Goal: Entertainment & Leisure: Consume media (video, audio)

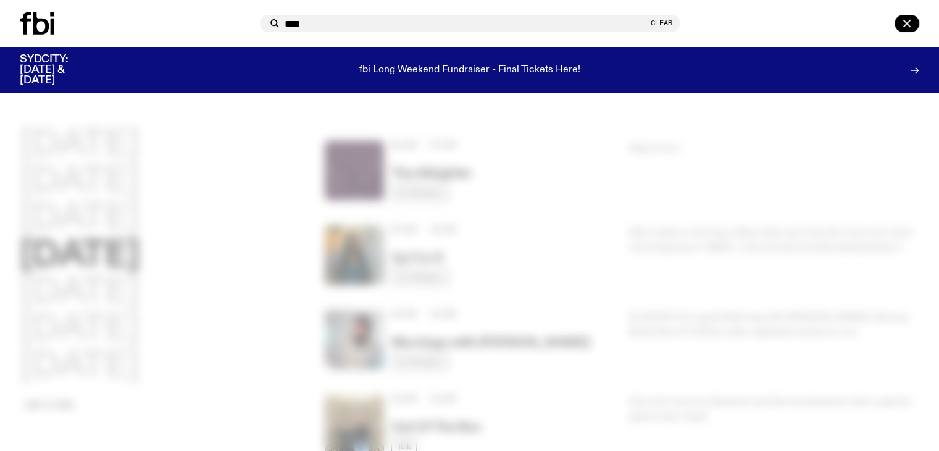
type input "****"
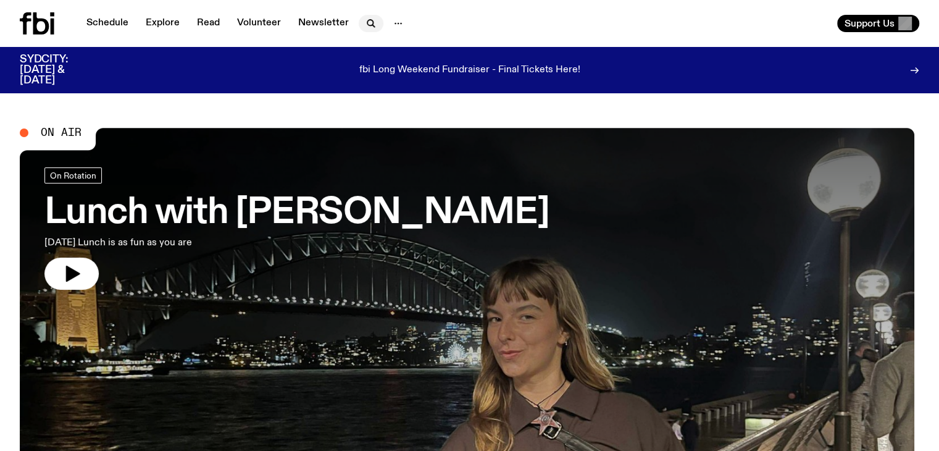
click at [365, 21] on icon "button" at bounding box center [371, 23] width 15 height 15
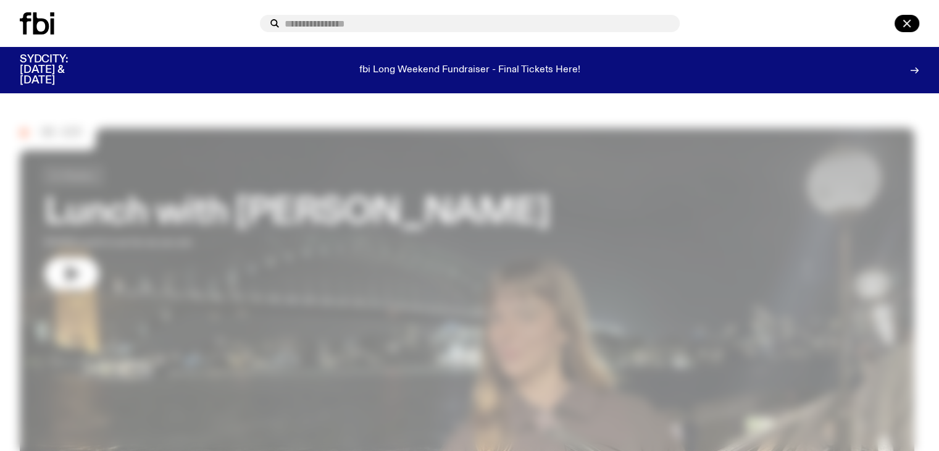
click at [346, 23] on input "text" at bounding box center [477, 24] width 385 height 10
type input "*****"
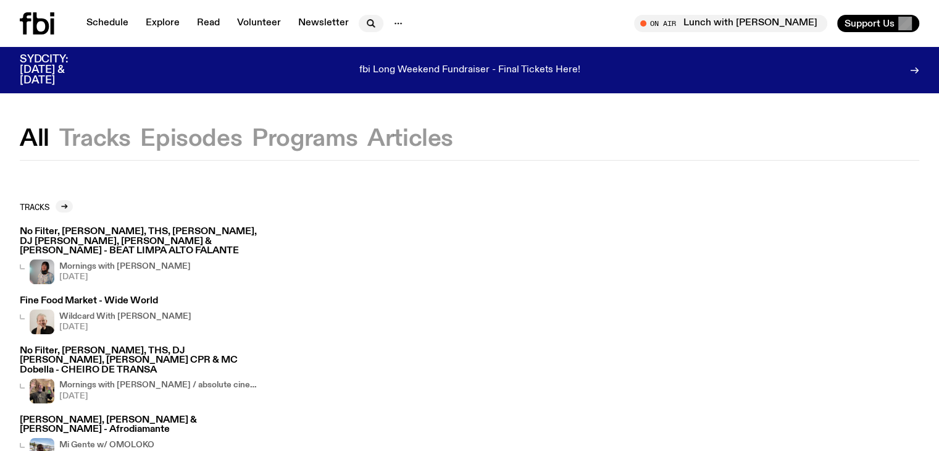
click at [365, 19] on icon "button" at bounding box center [371, 23] width 15 height 15
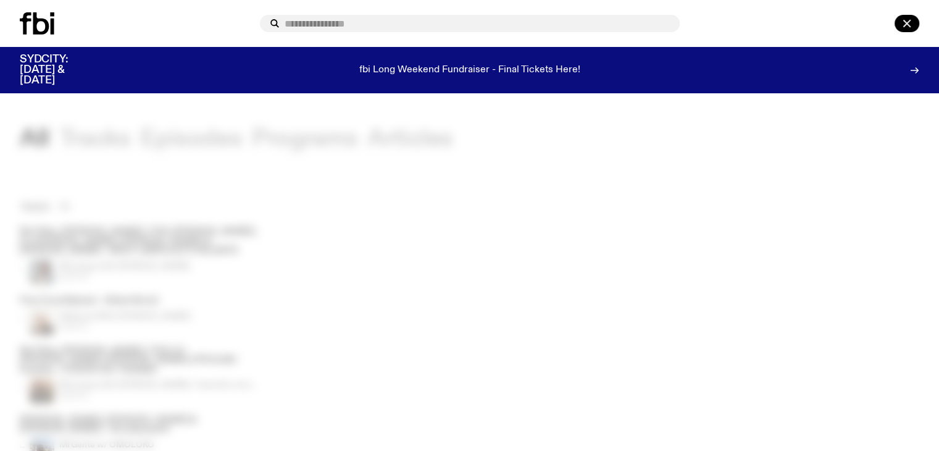
click at [372, 18] on div at bounding box center [470, 23] width 420 height 17
click at [372, 28] on input "text" at bounding box center [477, 24] width 385 height 10
type input "****"
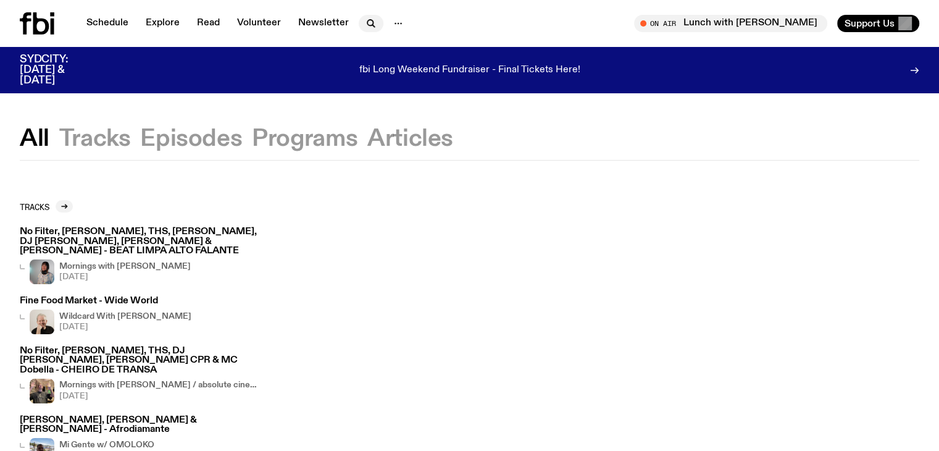
click at [370, 21] on icon "button" at bounding box center [371, 23] width 15 height 15
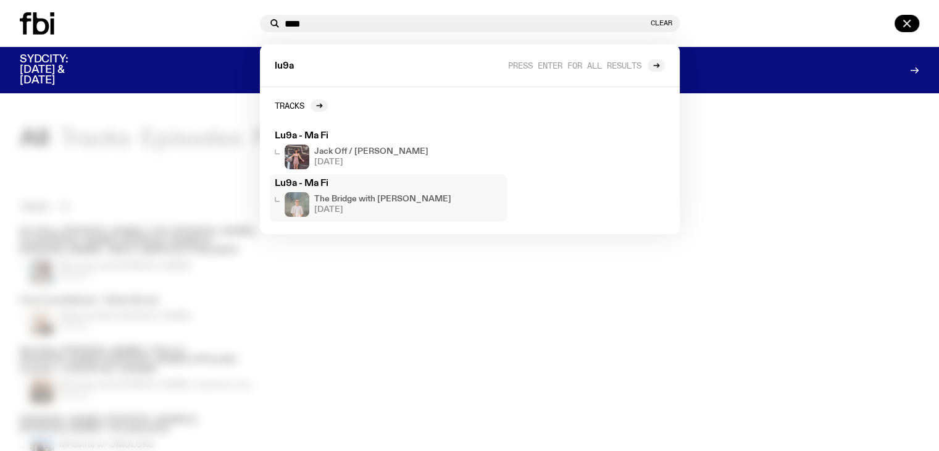
click at [422, 209] on span "[DATE]" at bounding box center [382, 210] width 137 height 8
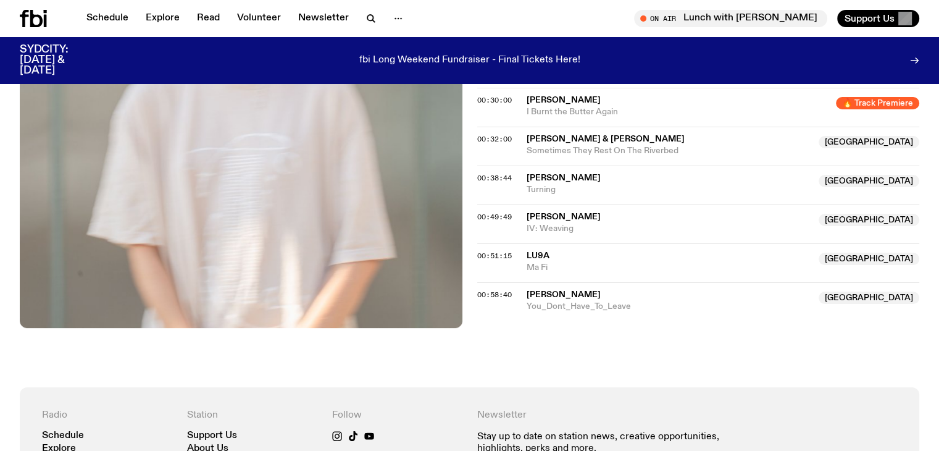
scroll to position [134, 0]
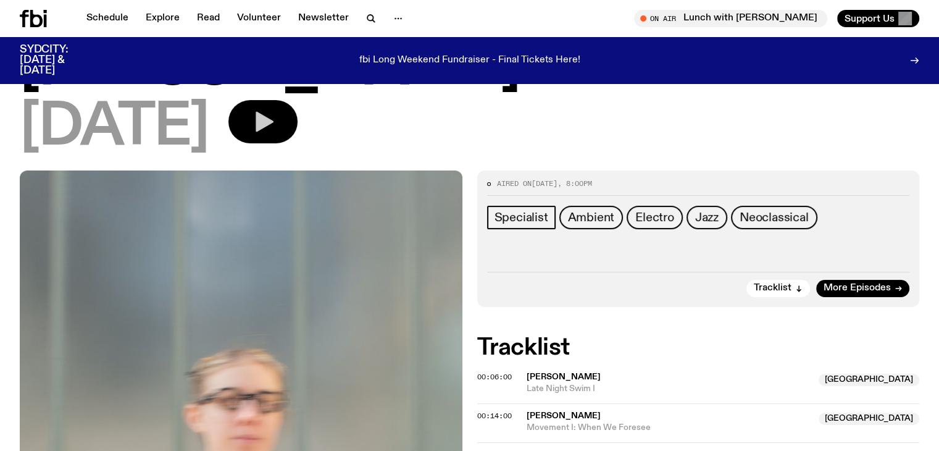
click at [273, 128] on icon "button" at bounding box center [265, 122] width 18 height 20
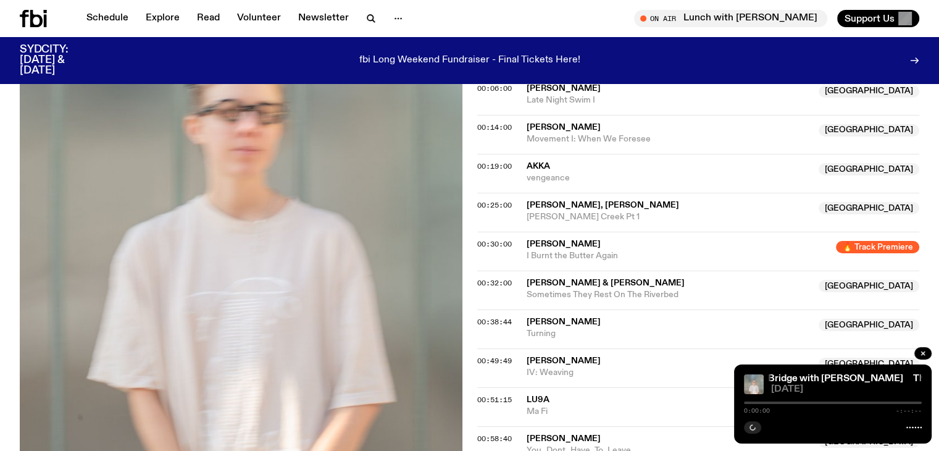
scroll to position [566, 0]
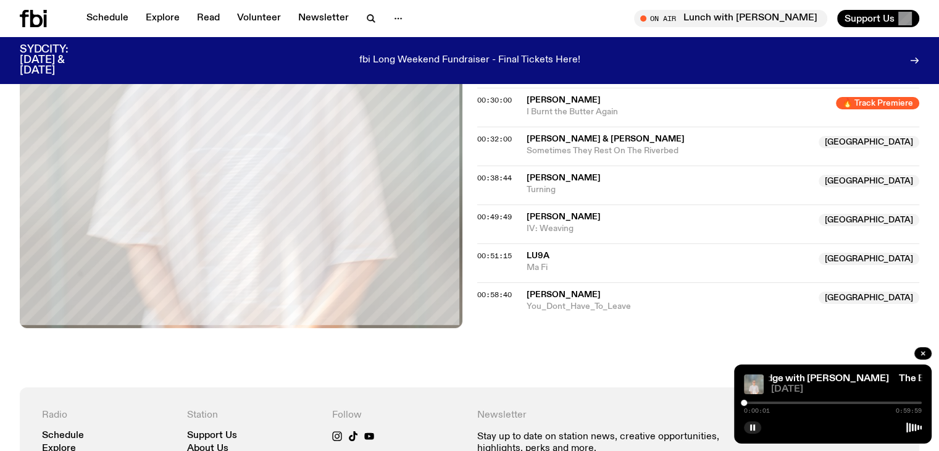
click at [870, 402] on div at bounding box center [833, 402] width 178 height 2
click at [883, 401] on div at bounding box center [833, 402] width 178 height 2
click at [888, 401] on div at bounding box center [833, 402] width 178 height 2
click at [892, 399] on div "0:48:47 0:59:59" at bounding box center [833, 406] width 178 height 15
click at [896, 403] on div at bounding box center [833, 402] width 178 height 2
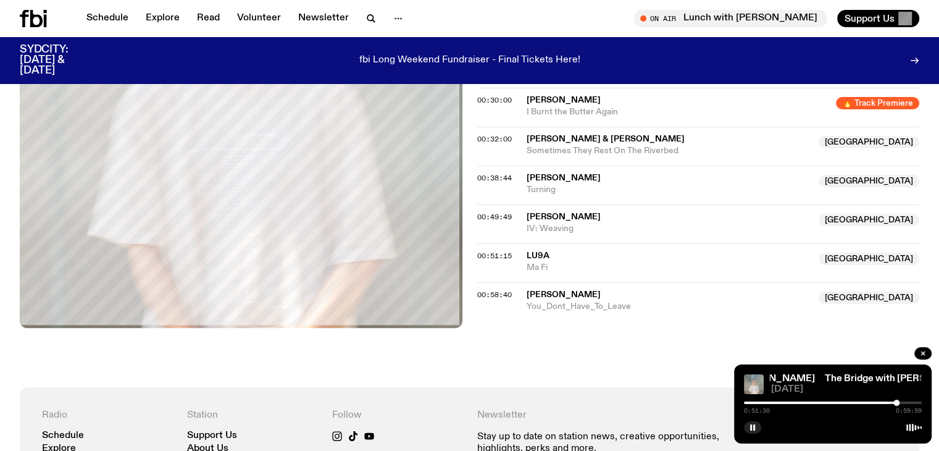
click at [880, 401] on div at bounding box center [808, 402] width 178 height 2
click at [849, 406] on div "0:46:04 0:59:59" at bounding box center [833, 406] width 178 height 15
click at [846, 404] on div "0:46:05 0:59:59" at bounding box center [833, 406] width 178 height 15
click at [845, 401] on div at bounding box center [791, 402] width 178 height 2
click at [852, 401] on div at bounding box center [833, 402] width 178 height 2
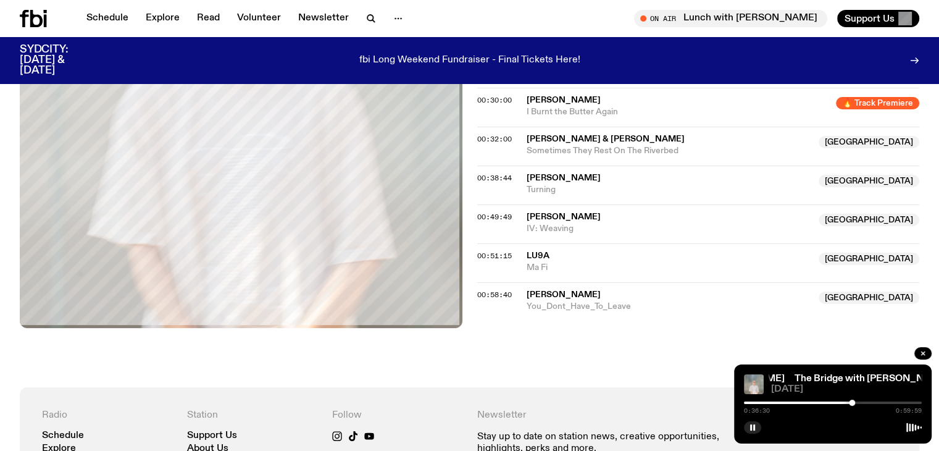
click at [860, 398] on div "The Bridge with [PERSON_NAME] The Bridge with [PERSON_NAME] [DATE] 0:36:30 0:59…" at bounding box center [833, 403] width 198 height 79
click at [855, 402] on div at bounding box center [833, 402] width 178 height 2
click at [859, 402] on div at bounding box center [833, 402] width 178 height 2
click at [862, 404] on div "0:38:47 0:59:59" at bounding box center [833, 406] width 178 height 15
click at [862, 401] on div "0:38:48 0:59:59" at bounding box center [833, 406] width 178 height 15
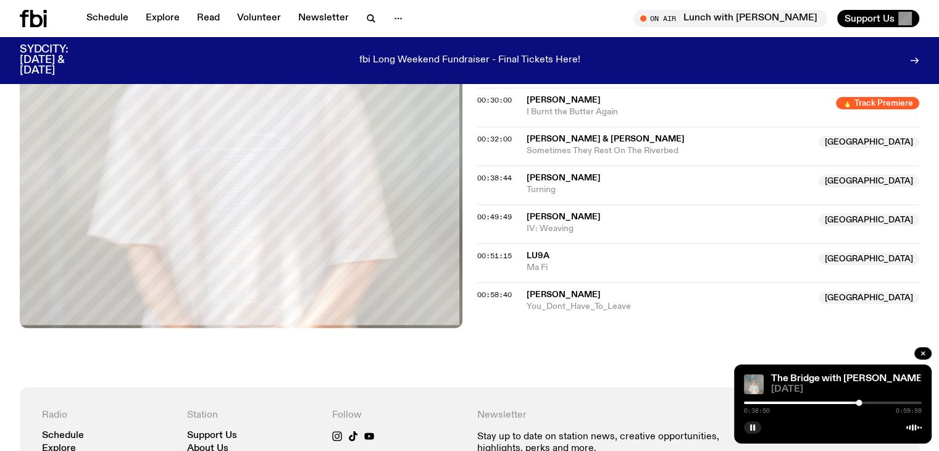
click at [865, 402] on div at bounding box center [833, 402] width 178 height 2
click at [782, 399] on div "0:41:06 0:59:59" at bounding box center [833, 406] width 178 height 15
click at [786, 402] on div at bounding box center [777, 402] width 178 height 2
click at [792, 400] on div "0:14:13 0:59:59" at bounding box center [833, 406] width 178 height 15
drag, startPoint x: 785, startPoint y: 403, endPoint x: 724, endPoint y: 396, distance: 61.6
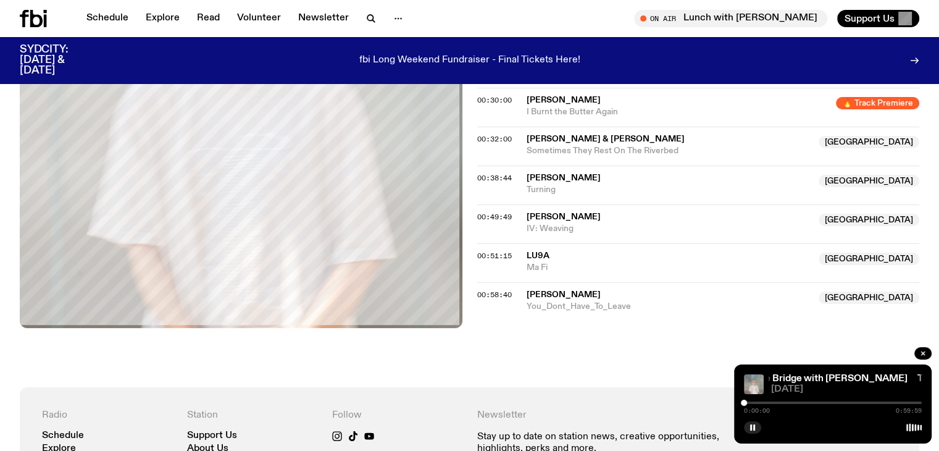
click at [724, 396] on div "Schedule Explore Read Volunteer Newsletter About Us Contact Champions of emergi…" at bounding box center [469, 134] width 939 height 1401
click at [746, 401] on div at bounding box center [746, 402] width 6 height 6
click at [756, 401] on div at bounding box center [833, 402] width 178 height 2
click at [756, 401] on div at bounding box center [755, 402] width 6 height 6
click at [751, 399] on div "0:02:19 0:59:59" at bounding box center [833, 406] width 178 height 15
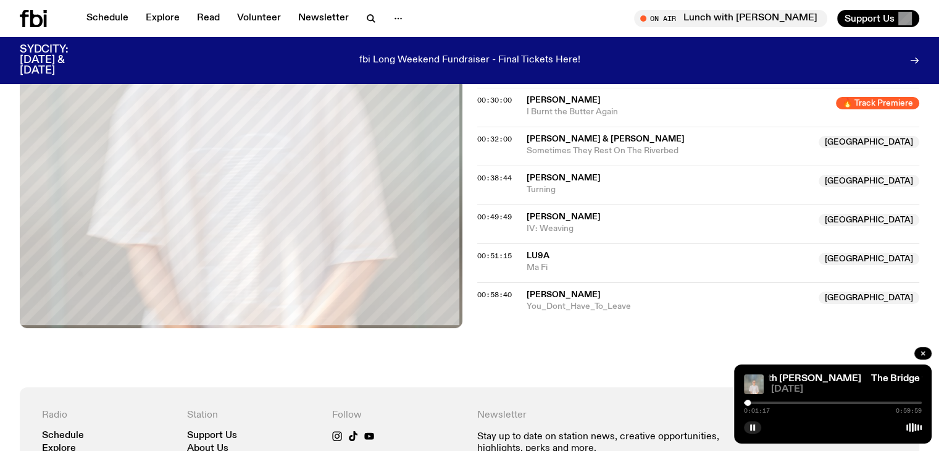
click at [748, 400] on div at bounding box center [747, 402] width 6 height 6
click at [751, 403] on div at bounding box center [749, 402] width 6 height 6
drag, startPoint x: 751, startPoint y: 403, endPoint x: 757, endPoint y: 401, distance: 6.4
click at [757, 401] on div at bounding box center [757, 402] width 6 height 6
click at [761, 401] on div at bounding box center [758, 402] width 6 height 6
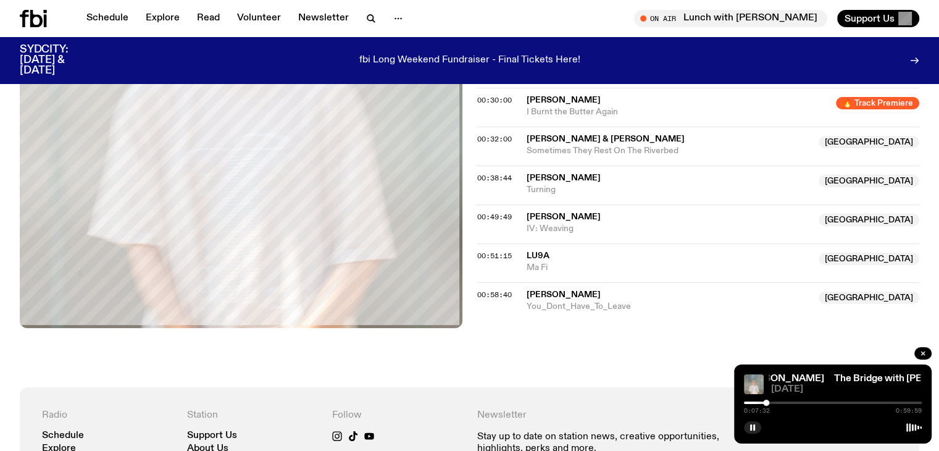
click at [766, 403] on div at bounding box center [766, 402] width 6 height 6
click at [768, 401] on div at bounding box center [768, 402] width 6 height 6
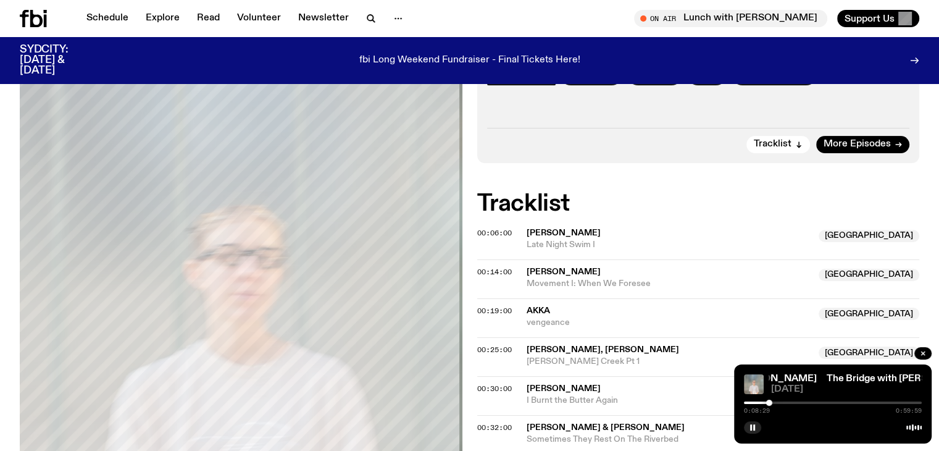
scroll to position [0, 0]
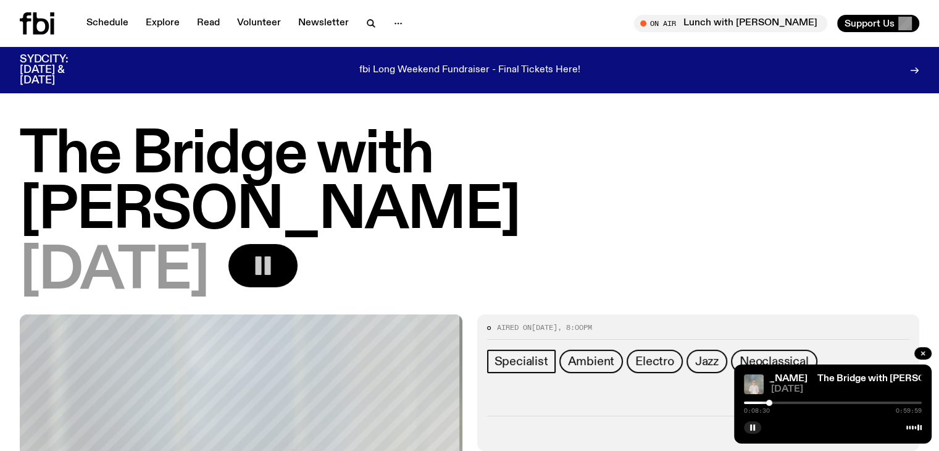
click at [854, 401] on div at bounding box center [833, 402] width 178 height 2
click at [896, 402] on div at bounding box center [833, 402] width 178 height 2
click at [31, 18] on icon at bounding box center [26, 23] width 12 height 22
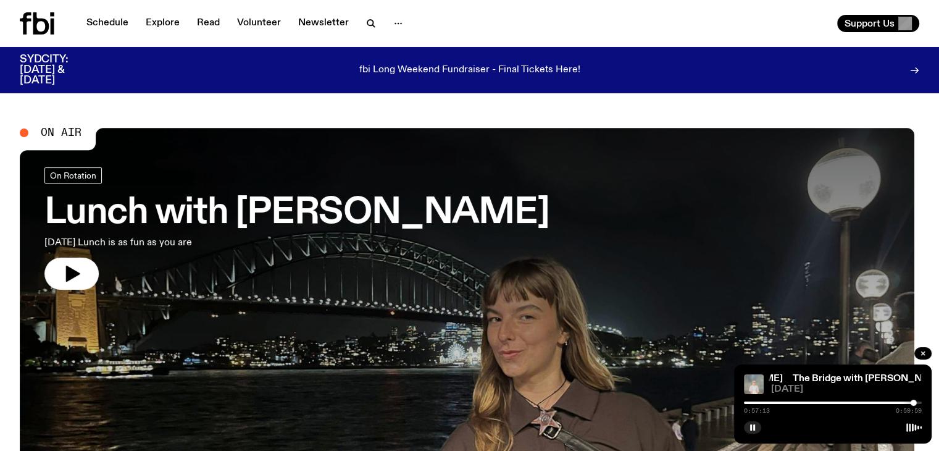
drag, startPoint x: 750, startPoint y: 423, endPoint x: 745, endPoint y: 408, distance: 16.2
click at [750, 423] on icon "button" at bounding box center [752, 426] width 7 height 7
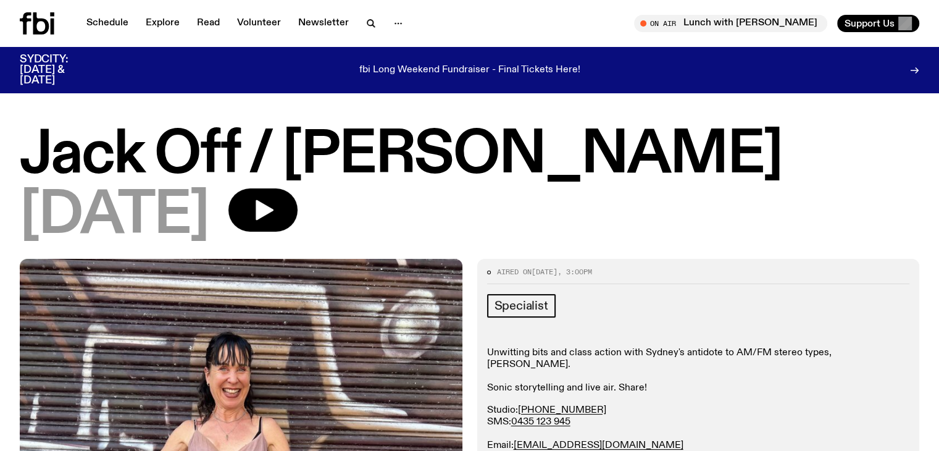
click at [40, 25] on icon at bounding box center [37, 23] width 35 height 22
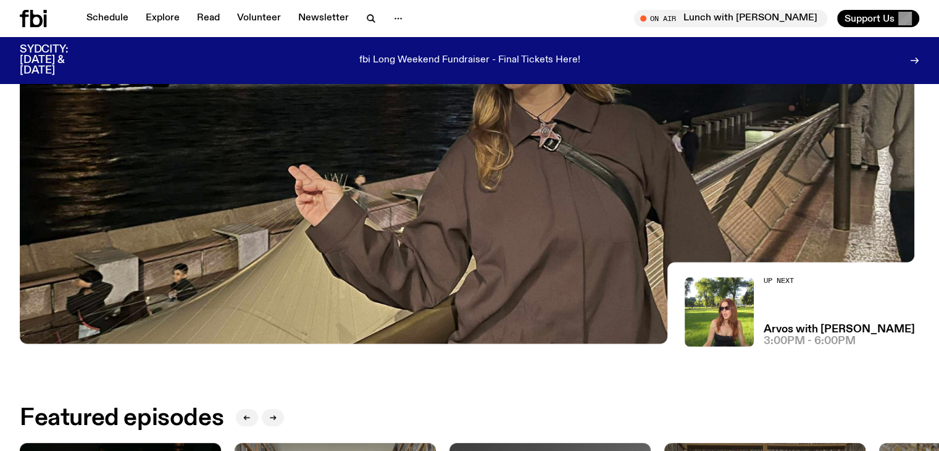
scroll to position [134, 0]
